Goal: Information Seeking & Learning: Learn about a topic

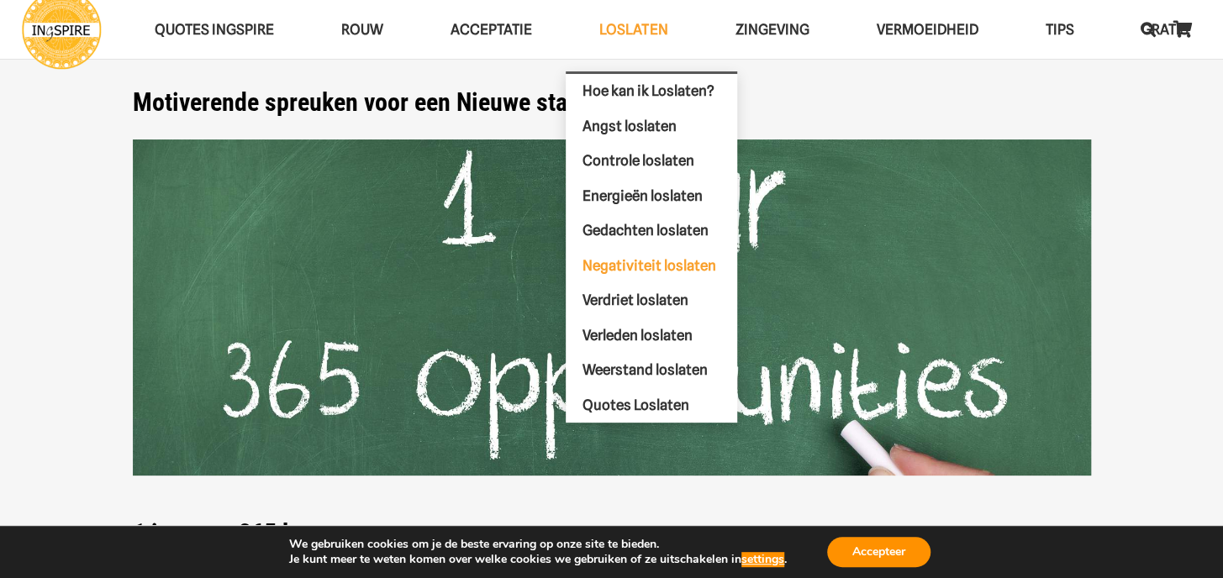
click at [637, 258] on span "Negativiteit loslaten" at bounding box center [650, 264] width 134 height 17
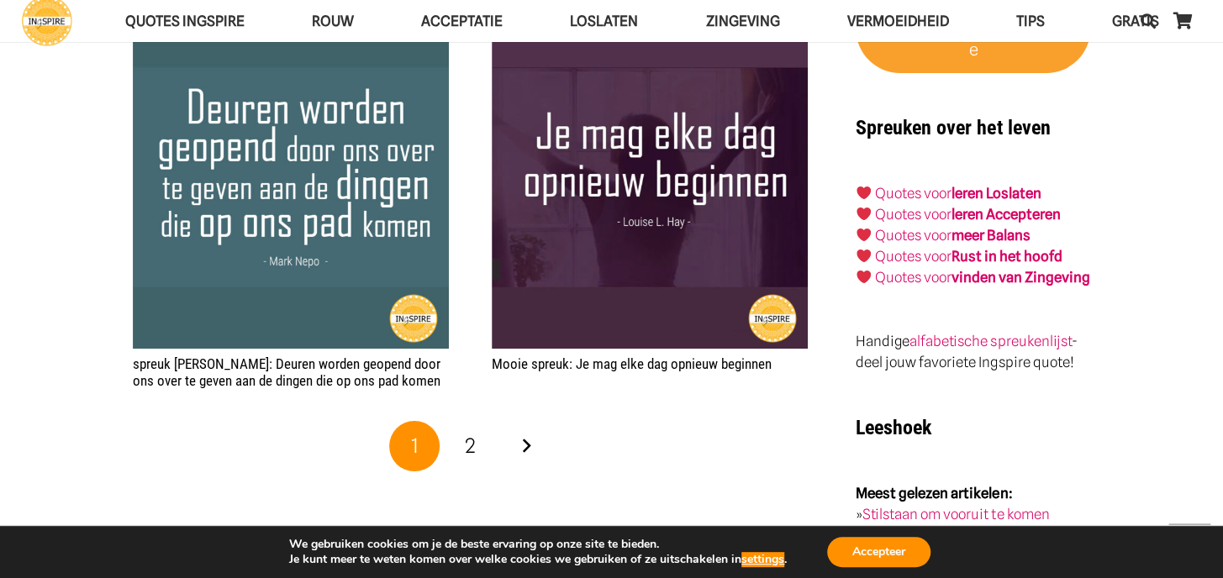
scroll to position [2910, 0]
